Goal: Task Accomplishment & Management: Use online tool/utility

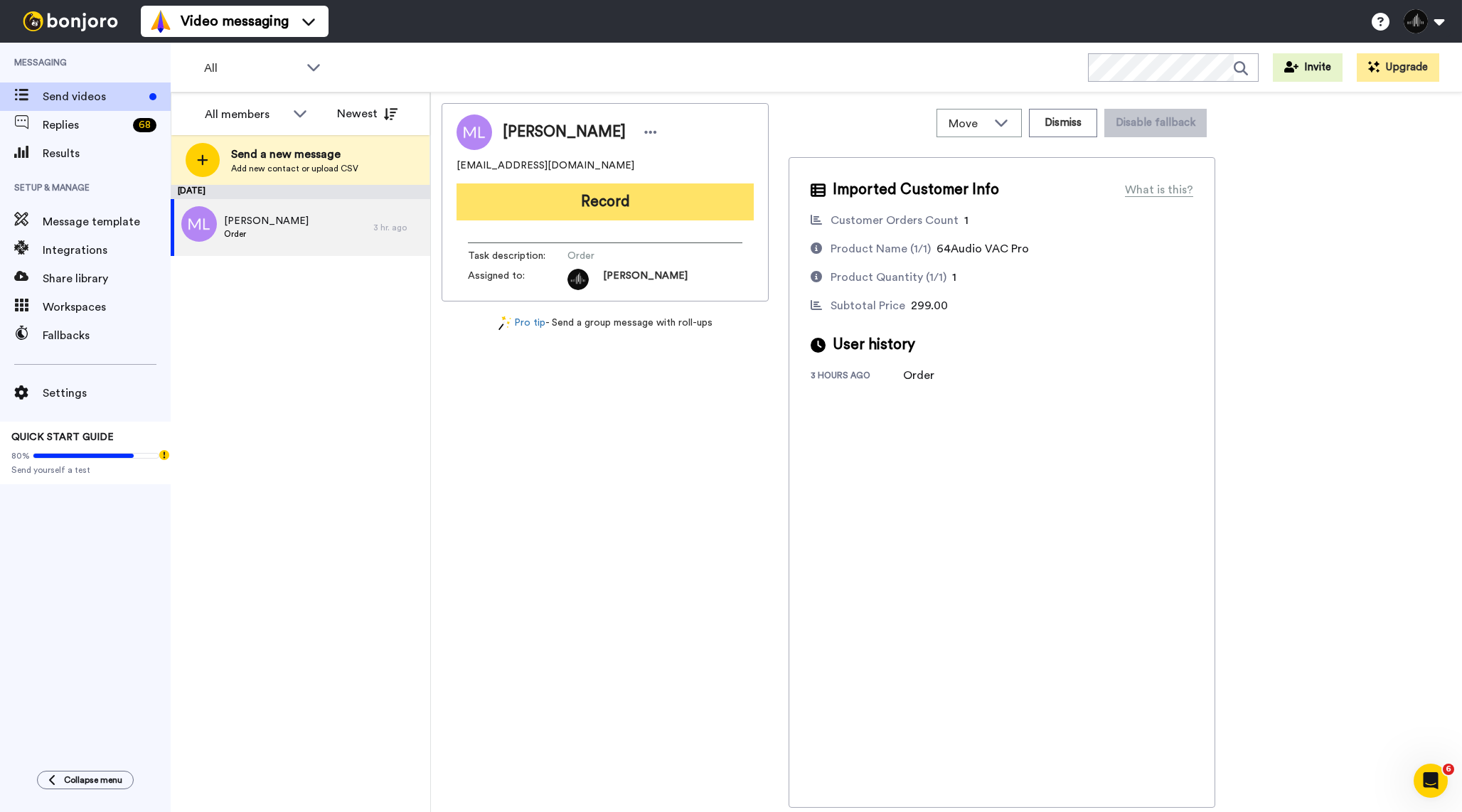
click at [630, 198] on button "Record" at bounding box center [604, 201] width 297 height 37
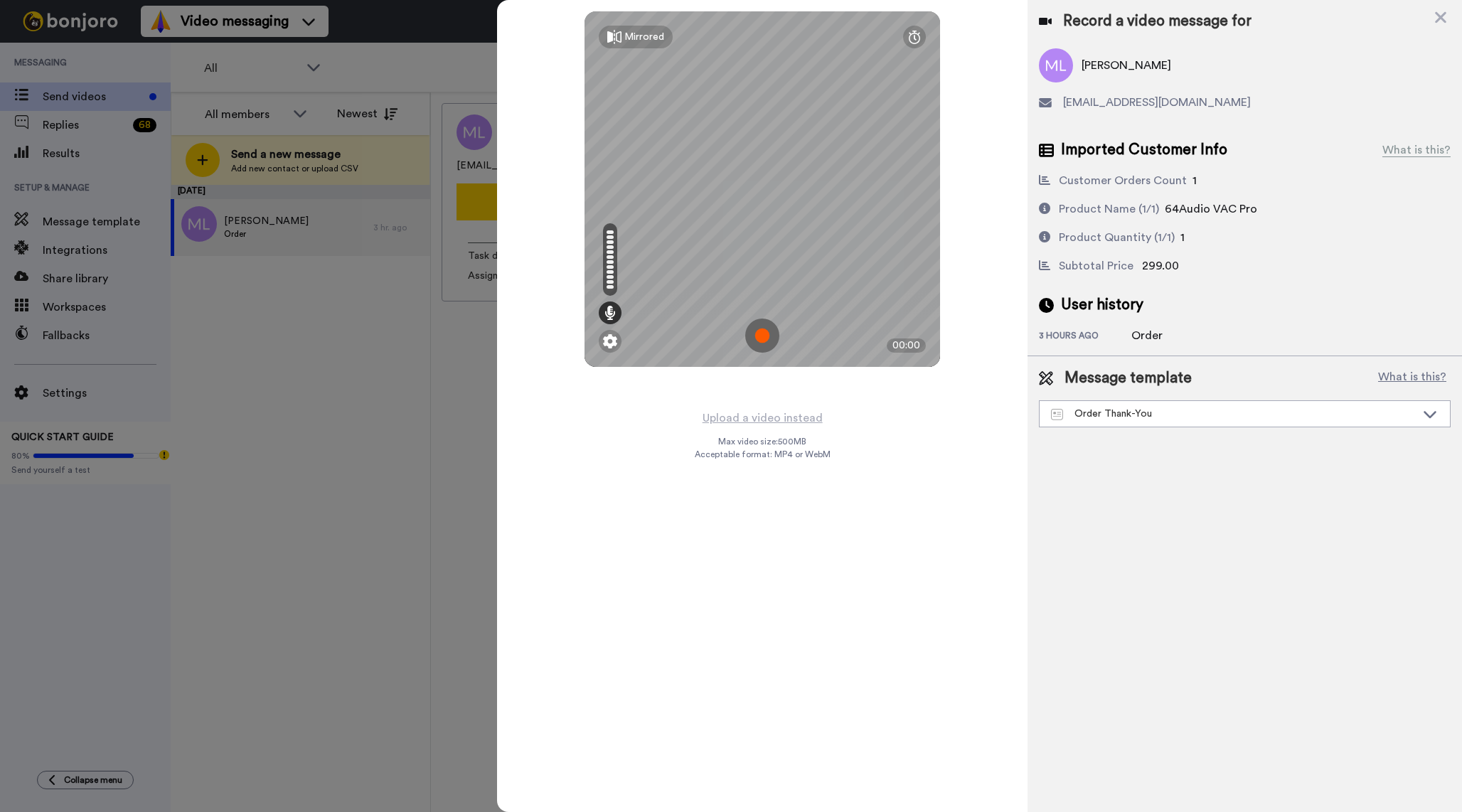
click at [767, 332] on img at bounding box center [763, 336] width 34 height 34
click at [769, 341] on img at bounding box center [763, 336] width 34 height 34
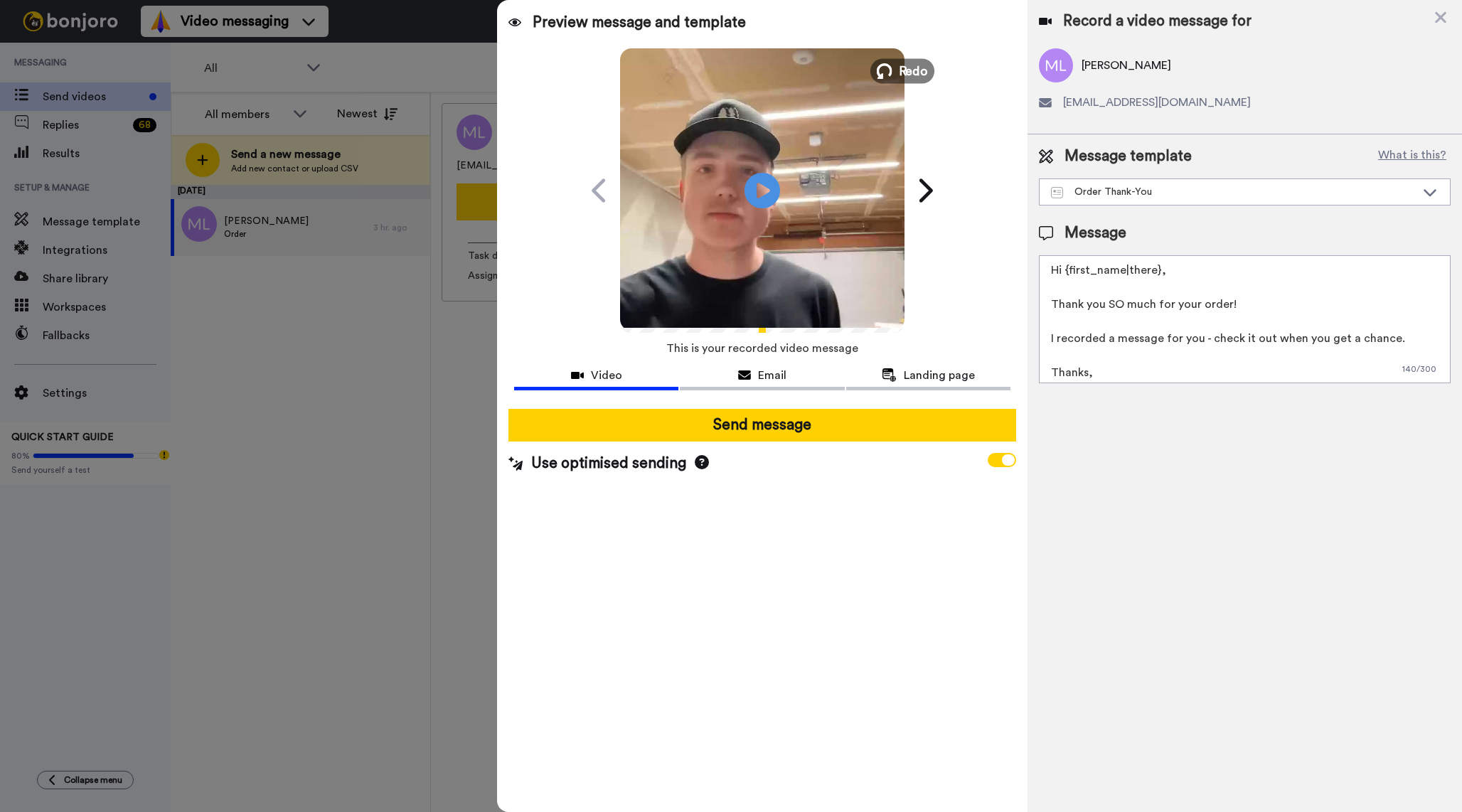
click at [897, 62] on button "Redo" at bounding box center [903, 70] width 64 height 25
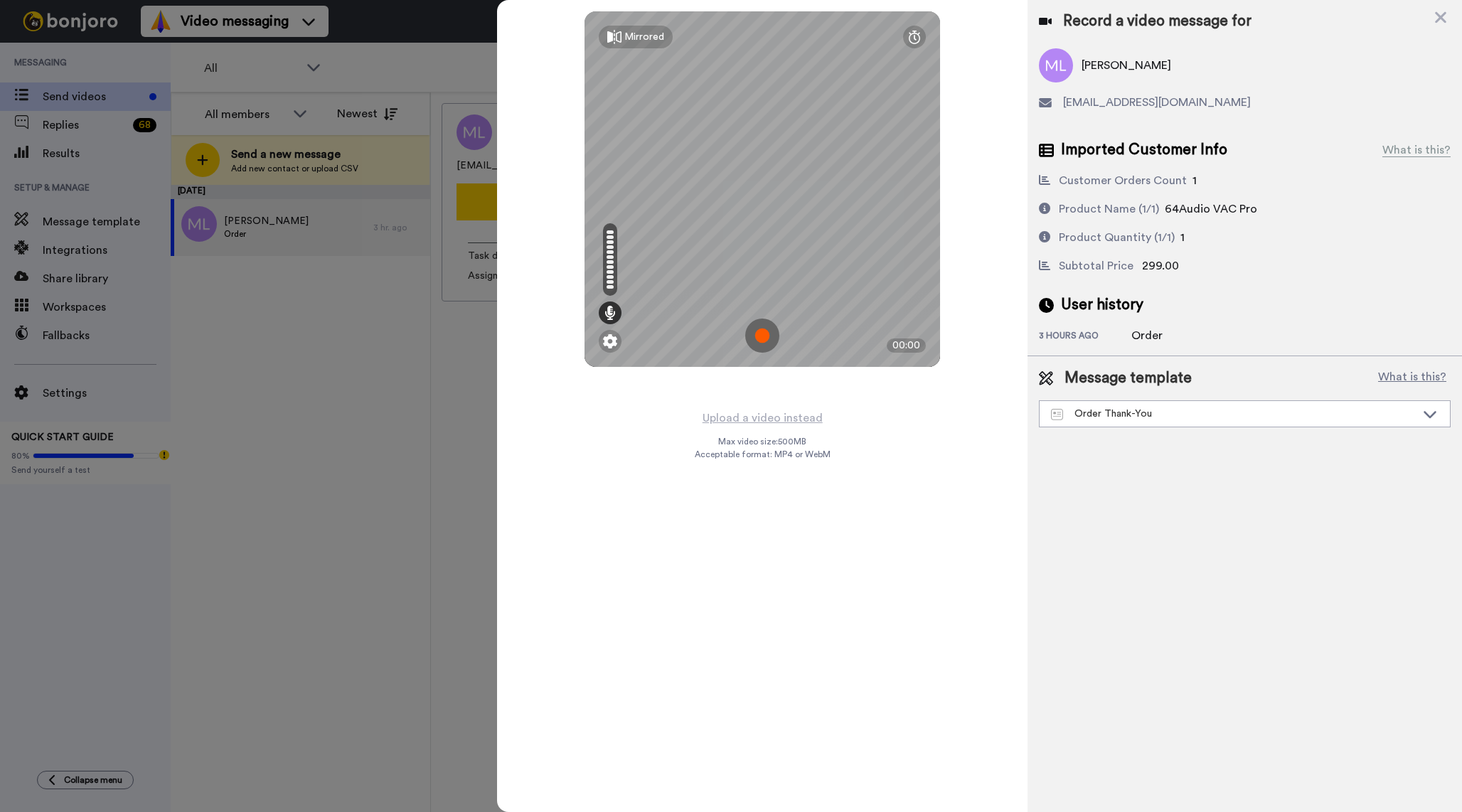
click at [767, 336] on img at bounding box center [763, 336] width 34 height 34
click at [962, 422] on div "Mirrored Redo 00:29" at bounding box center [763, 406] width 531 height 812
click at [772, 341] on img at bounding box center [763, 336] width 34 height 34
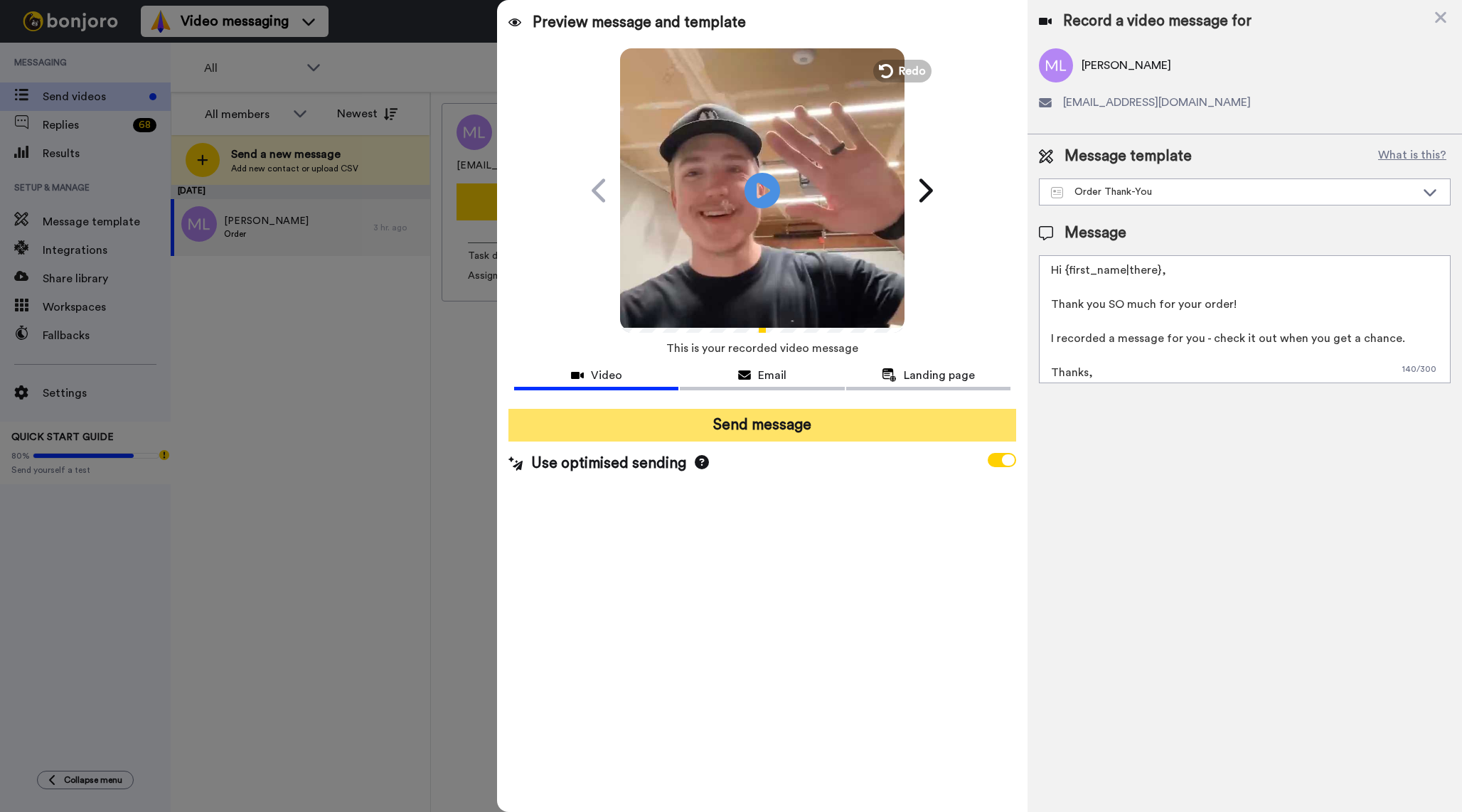
click at [743, 416] on button "Send message" at bounding box center [763, 425] width 508 height 33
